Goal: Navigation & Orientation: Find specific page/section

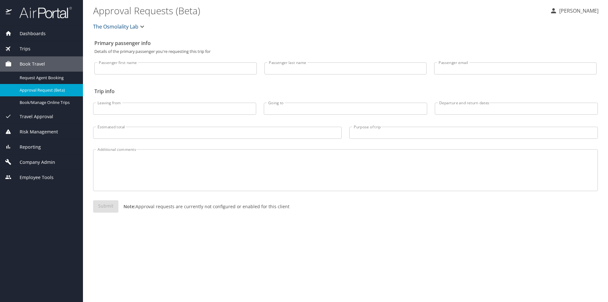
click at [23, 32] on span "Dashboards" at bounding box center [29, 33] width 34 height 7
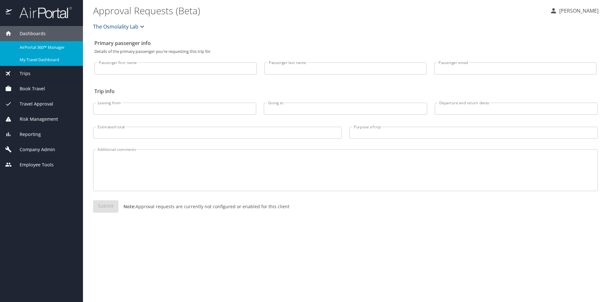
click at [55, 60] on span "My Travel Dashboard" at bounding box center [48, 60] width 56 height 6
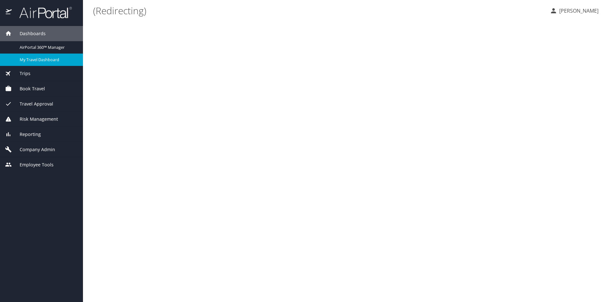
click at [30, 73] on span "Trips" at bounding box center [21, 73] width 19 height 7
